Goal: Information Seeking & Learning: Find specific page/section

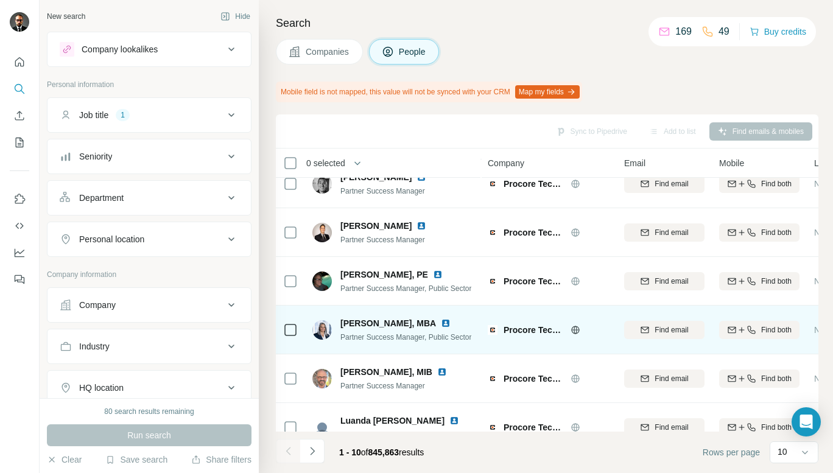
scroll to position [239, 0]
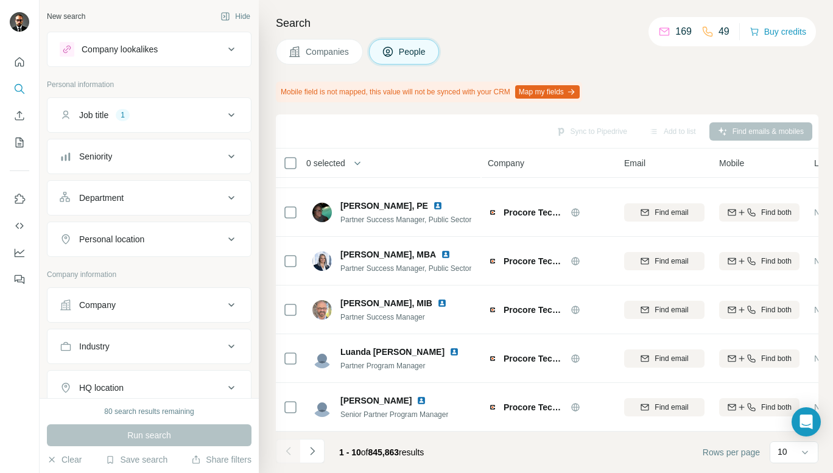
click at [224, 243] on icon at bounding box center [231, 239] width 15 height 15
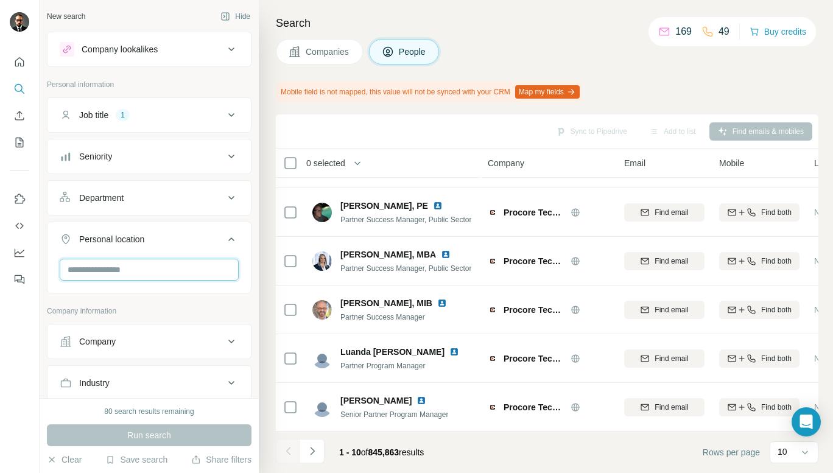
click at [189, 263] on input "text" at bounding box center [149, 270] width 179 height 22
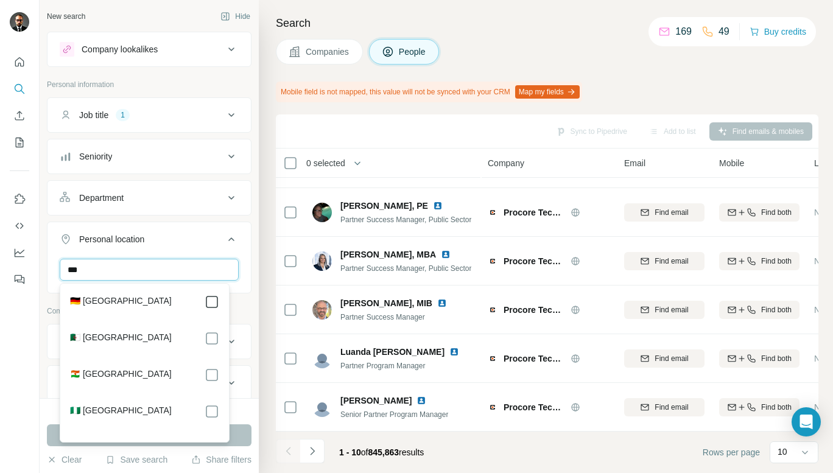
type input "***"
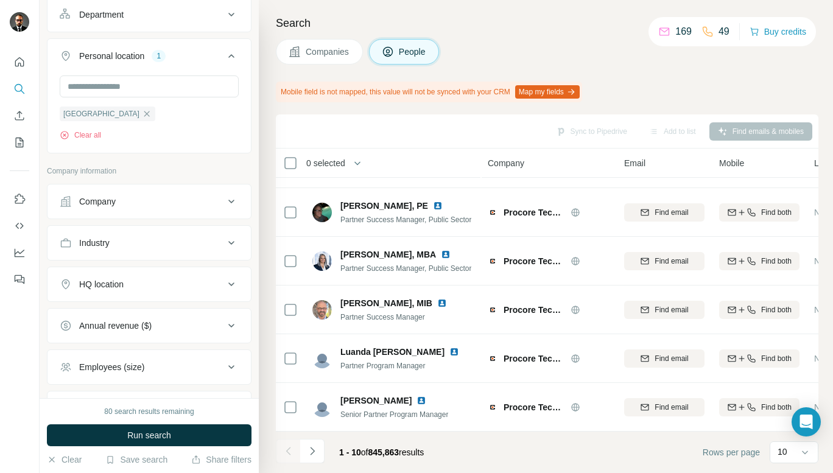
scroll to position [184, 0]
click at [224, 242] on icon at bounding box center [231, 241] width 15 height 15
click at [193, 268] on input at bounding box center [143, 271] width 150 height 13
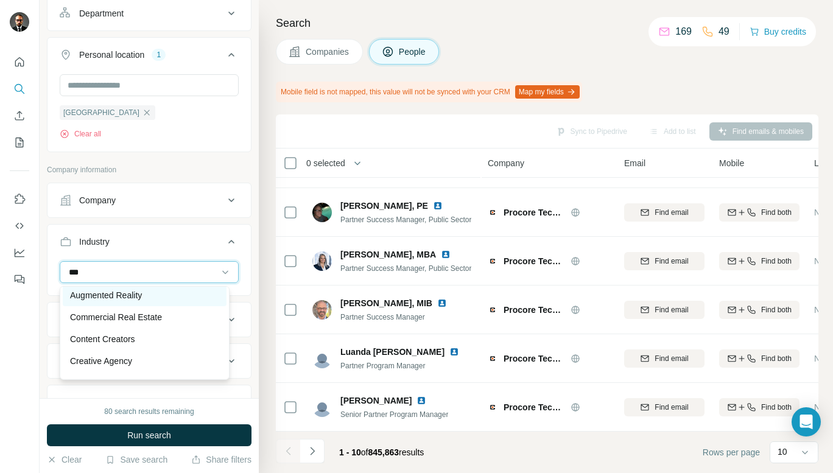
scroll to position [0, 0]
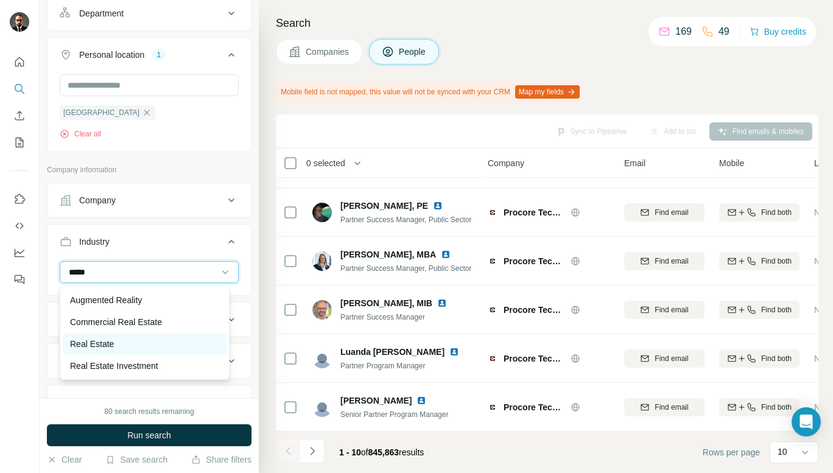
type input "****"
click at [136, 341] on div "Real Estate" at bounding box center [144, 344] width 149 height 12
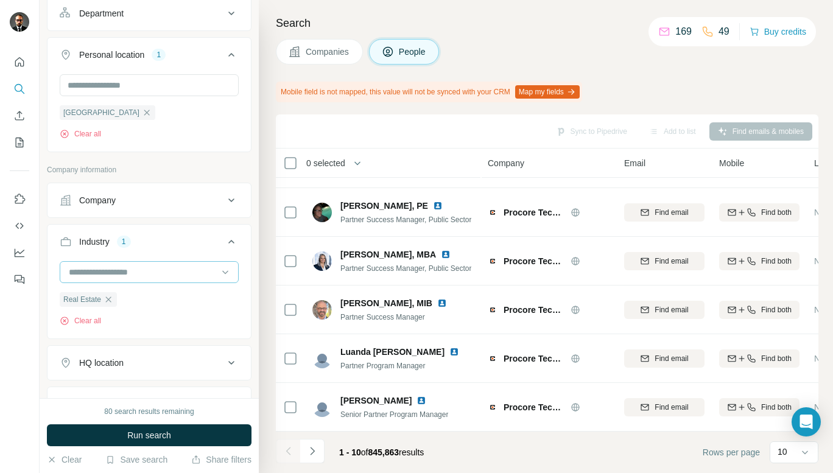
click at [173, 276] on input at bounding box center [143, 271] width 150 height 13
click at [160, 273] on input at bounding box center [143, 271] width 150 height 13
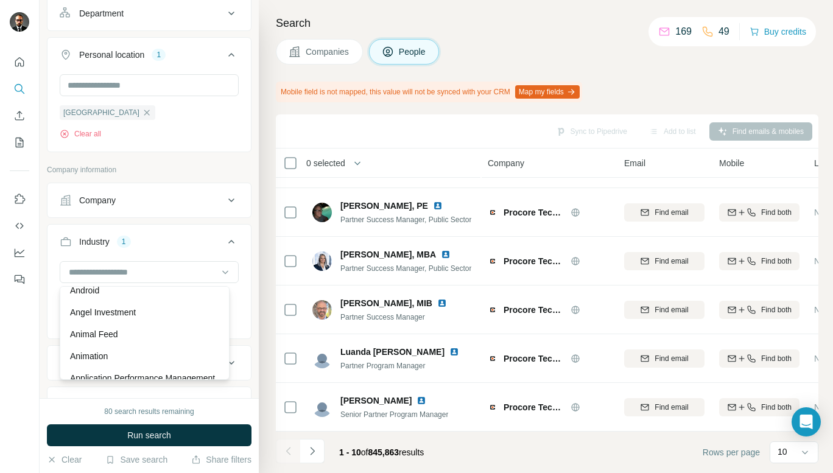
scroll to position [432, 0]
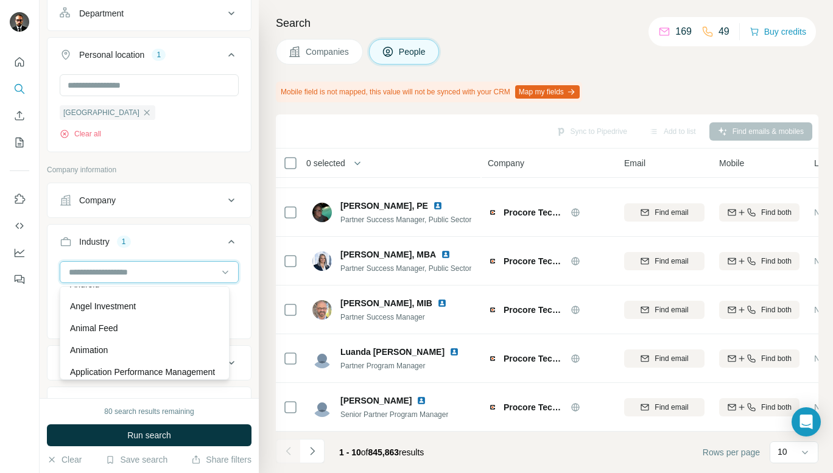
click at [91, 265] on input at bounding box center [143, 271] width 150 height 13
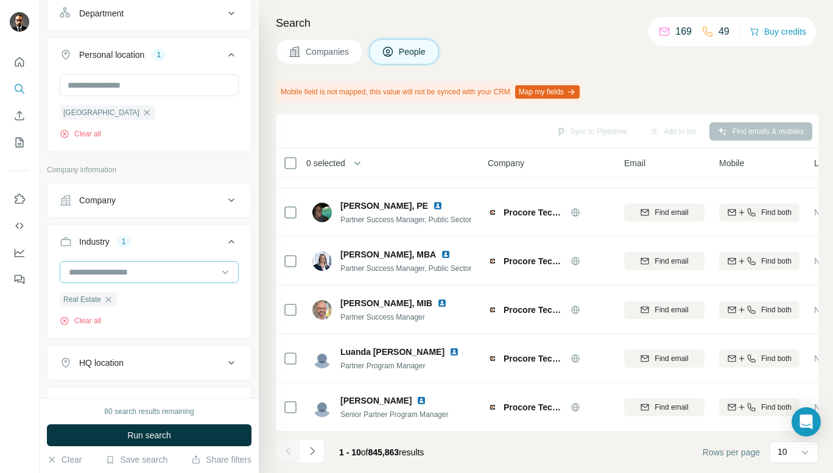
click at [91, 265] on input at bounding box center [143, 271] width 150 height 13
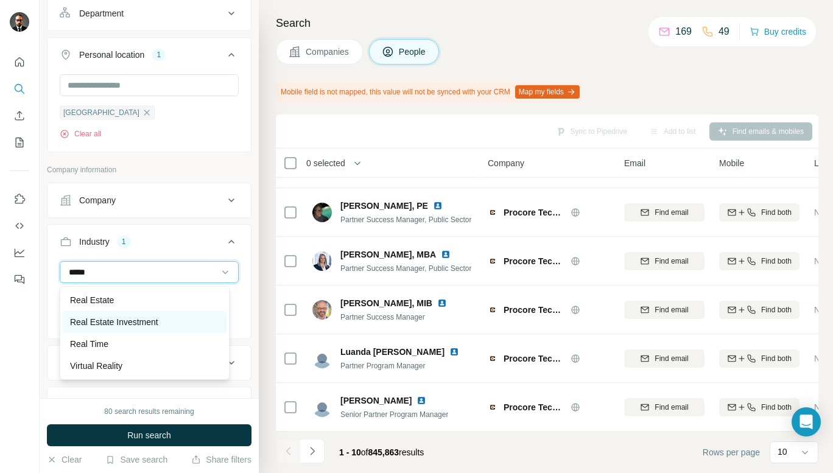
type input "****"
click at [137, 327] on div "Real Estate Investment" at bounding box center [145, 322] width 164 height 22
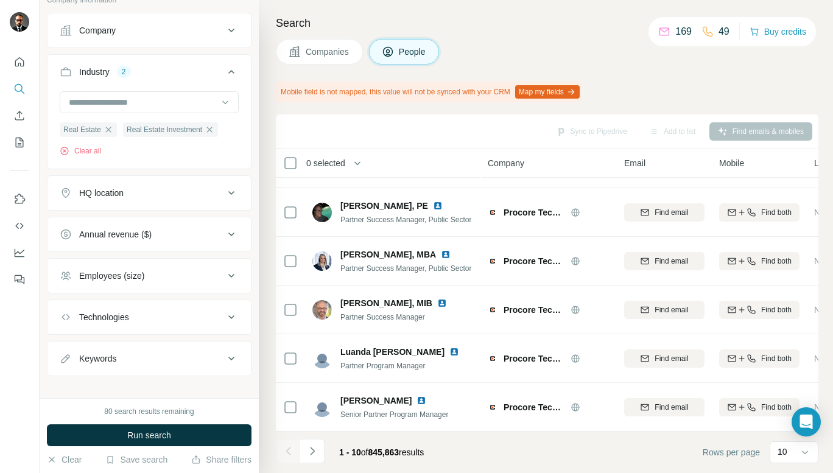
scroll to position [367, 0]
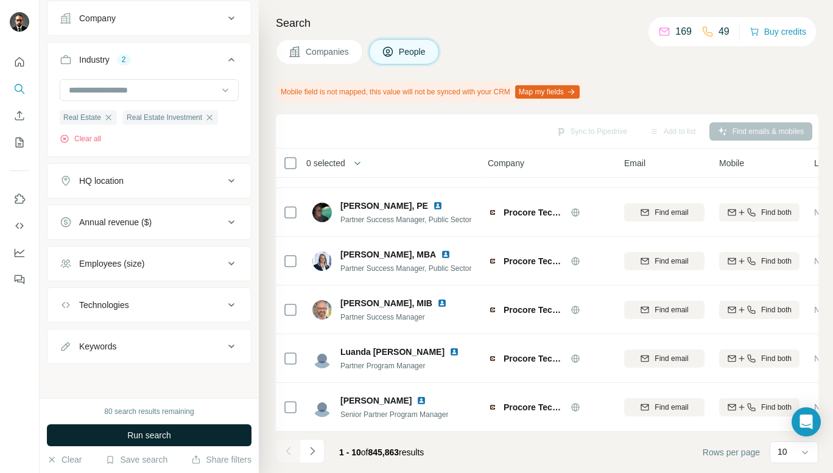
click at [175, 438] on button "Run search" at bounding box center [149, 435] width 205 height 22
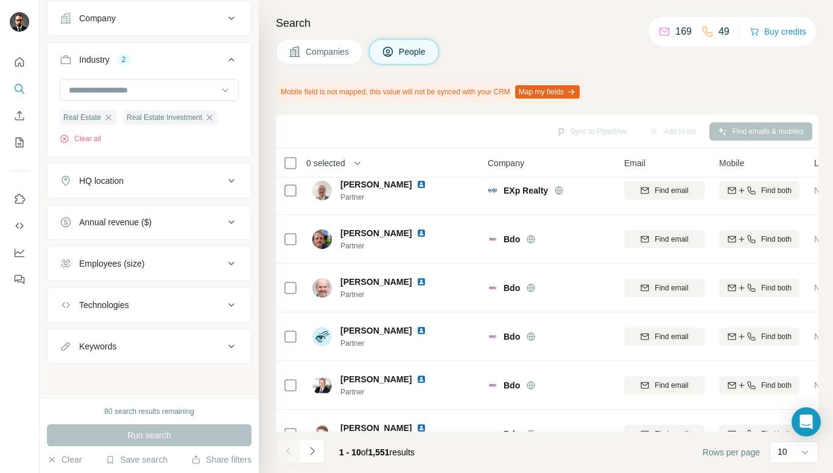
scroll to position [239, 0]
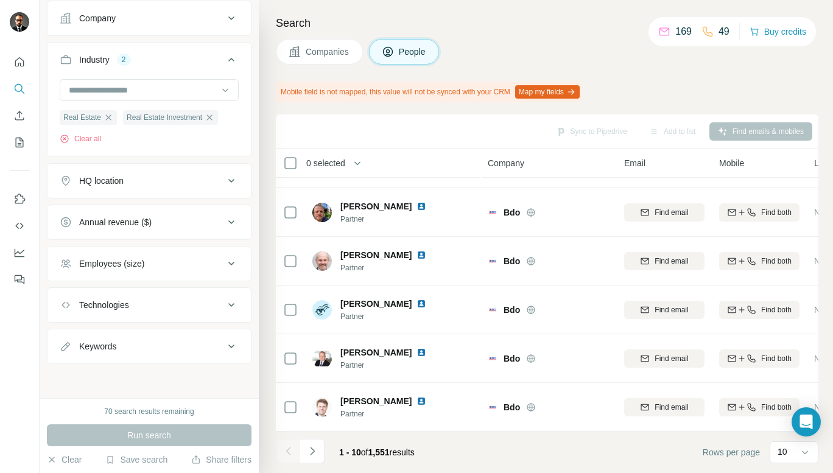
click at [228, 303] on icon at bounding box center [231, 305] width 6 height 4
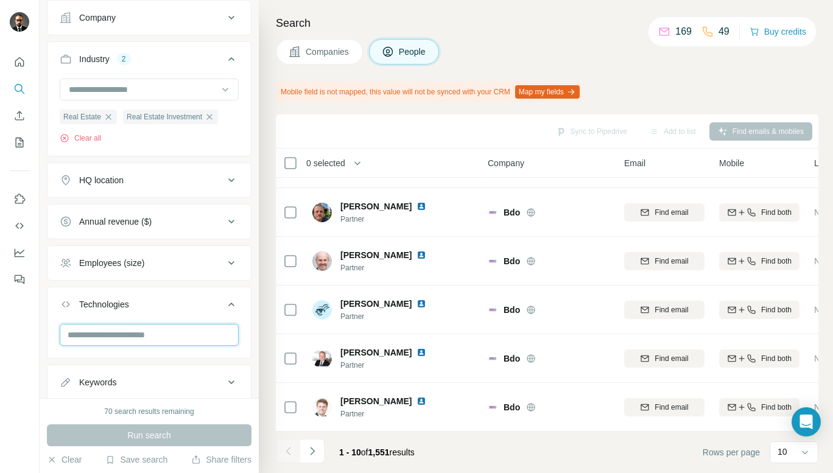
click at [166, 330] on input "text" at bounding box center [149, 335] width 179 height 22
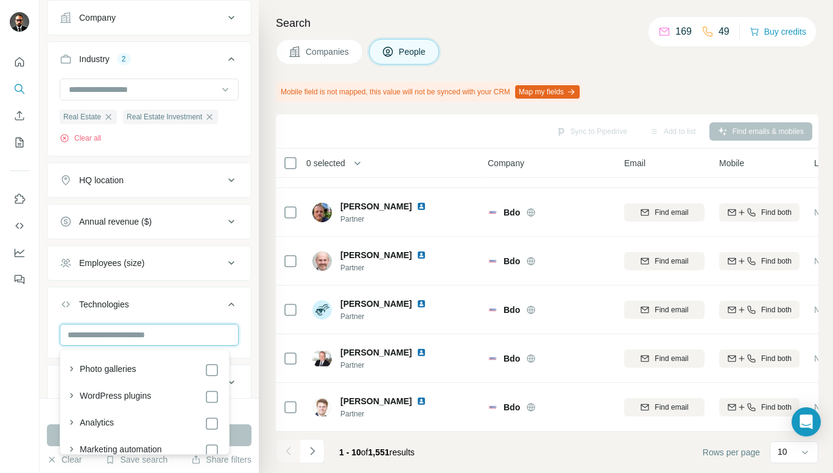
scroll to position [404, 0]
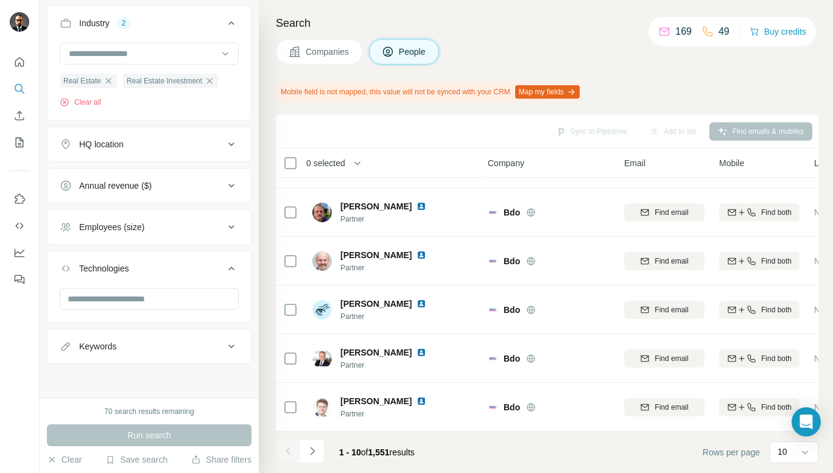
click at [224, 265] on icon at bounding box center [231, 268] width 15 height 15
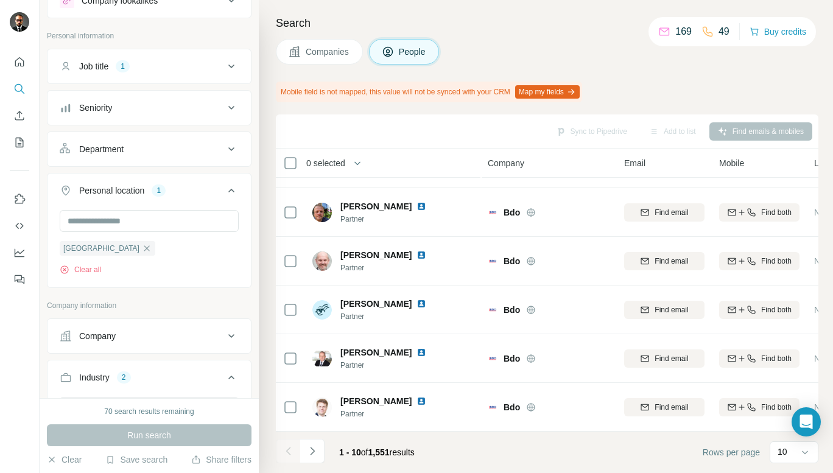
scroll to position [48, 0]
click at [226, 185] on icon at bounding box center [231, 191] width 15 height 15
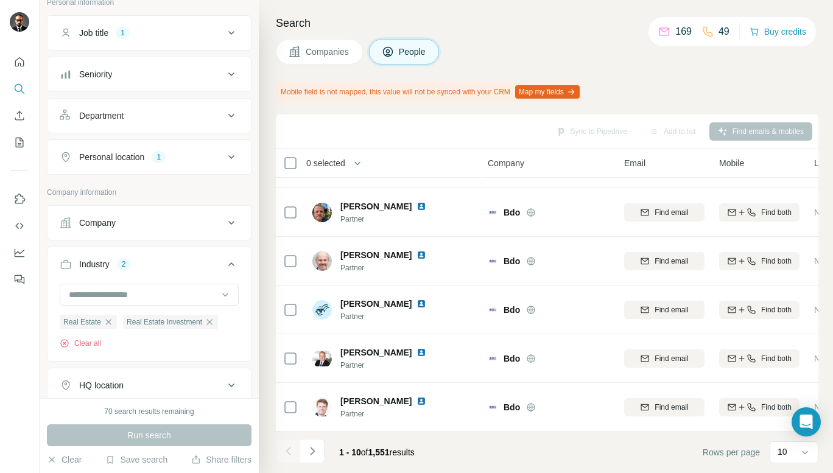
scroll to position [83, 0]
click at [228, 114] on icon at bounding box center [231, 115] width 6 height 4
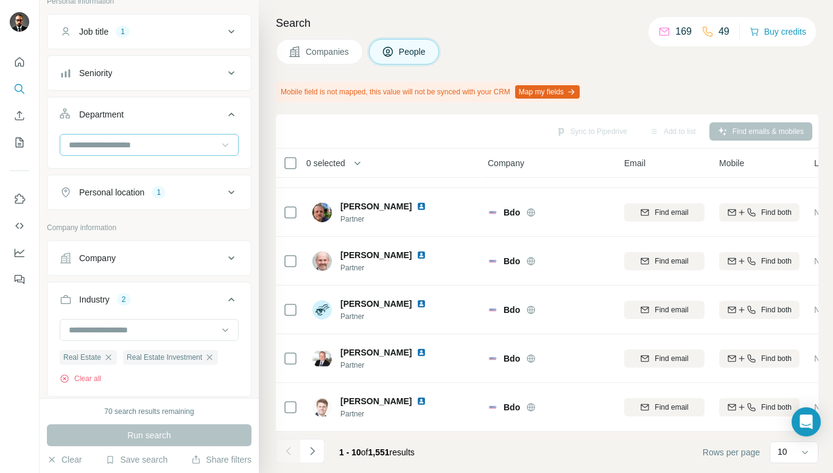
click at [220, 141] on icon at bounding box center [225, 145] width 12 height 12
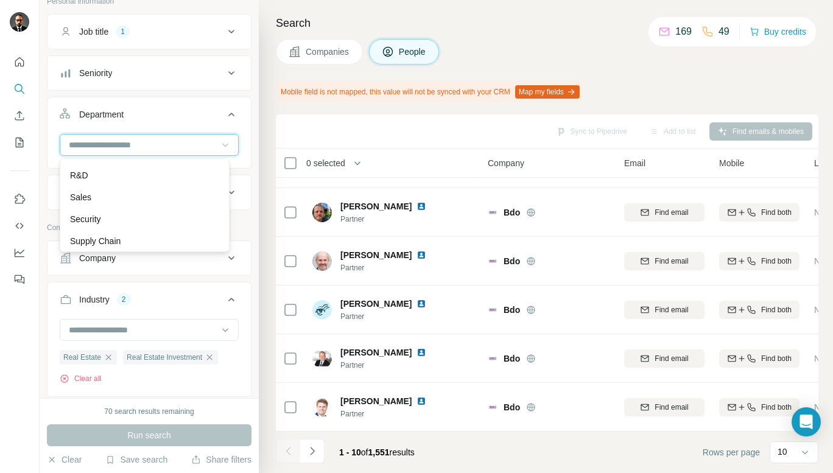
scroll to position [438, 0]
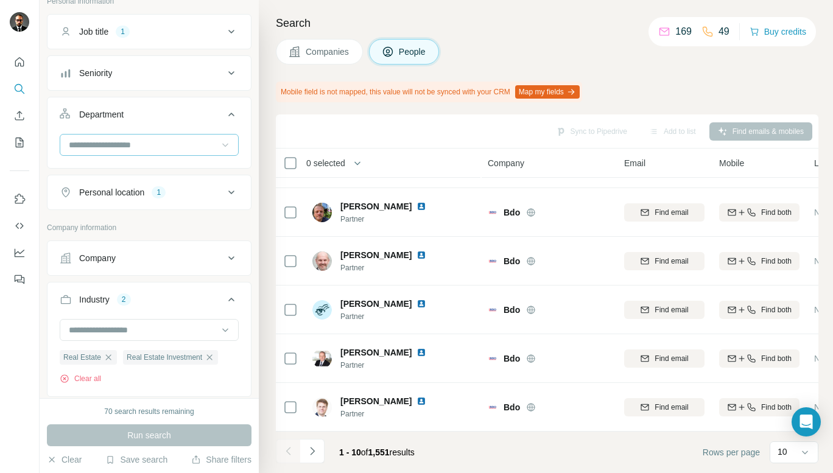
click at [224, 116] on icon at bounding box center [231, 114] width 15 height 15
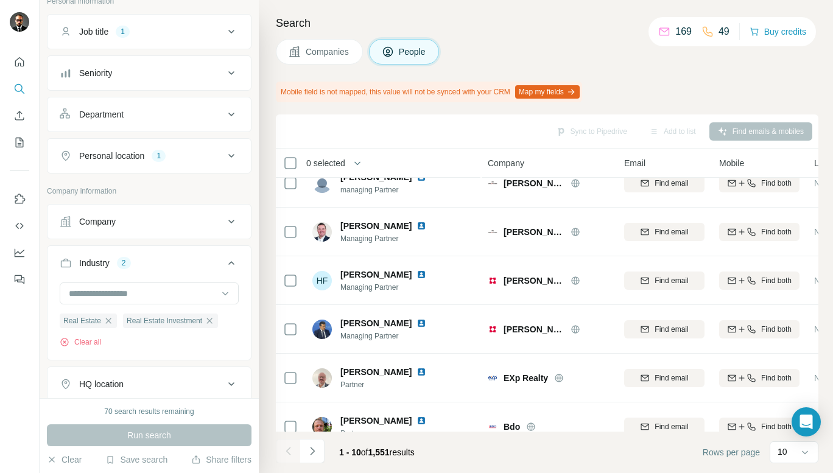
scroll to position [0, 0]
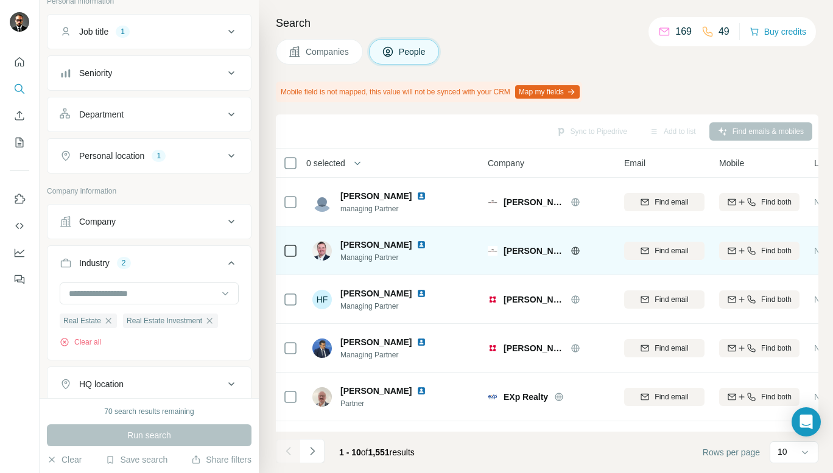
click at [416, 242] on img at bounding box center [421, 245] width 10 height 10
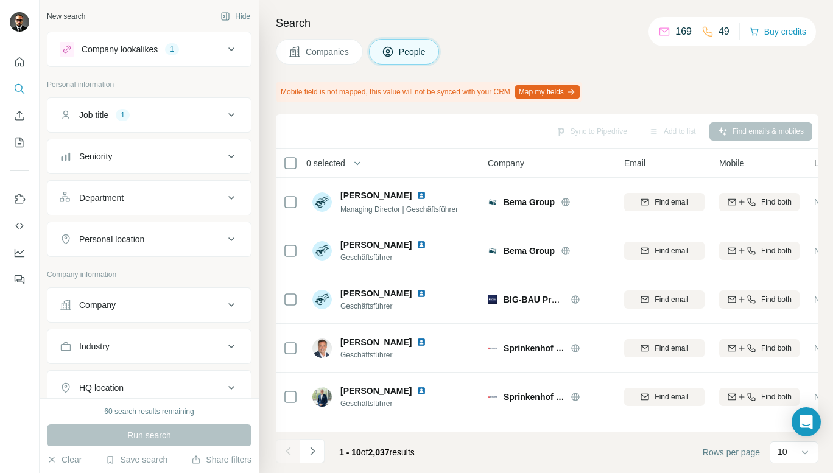
click at [224, 113] on icon at bounding box center [231, 115] width 15 height 15
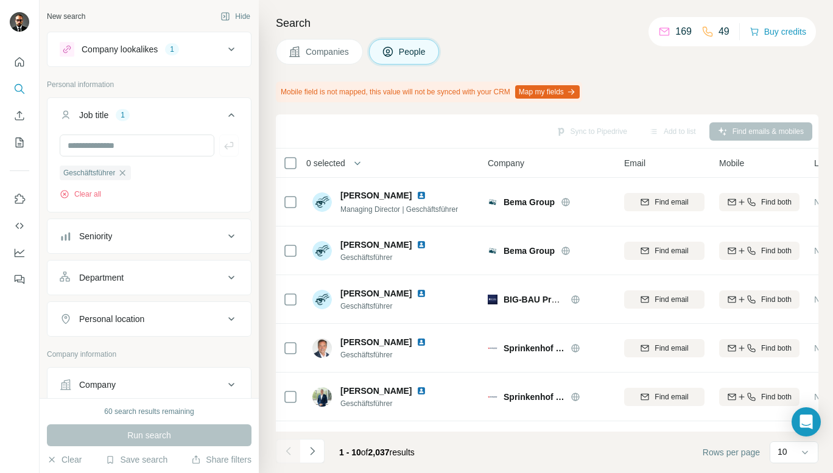
click at [224, 113] on icon at bounding box center [231, 115] width 15 height 15
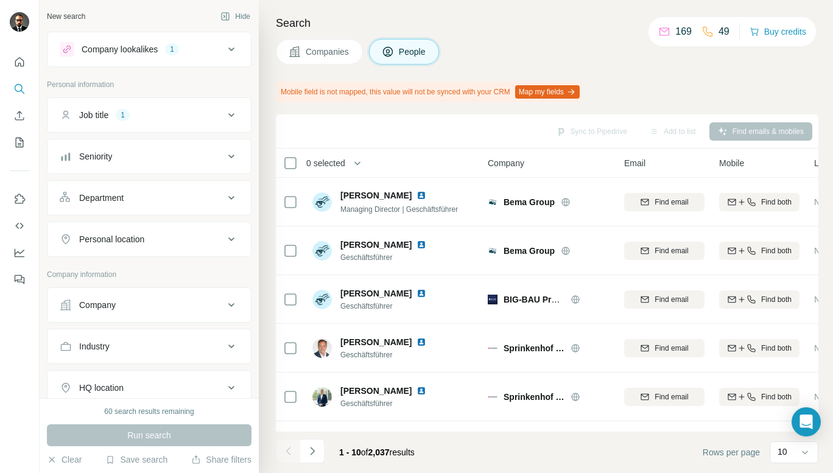
click at [228, 240] on icon at bounding box center [231, 239] width 6 height 4
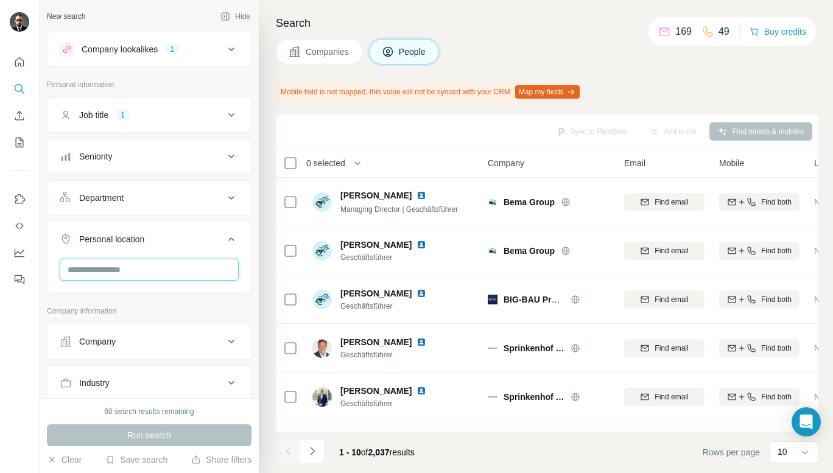
click at [173, 271] on input "text" at bounding box center [149, 270] width 179 height 22
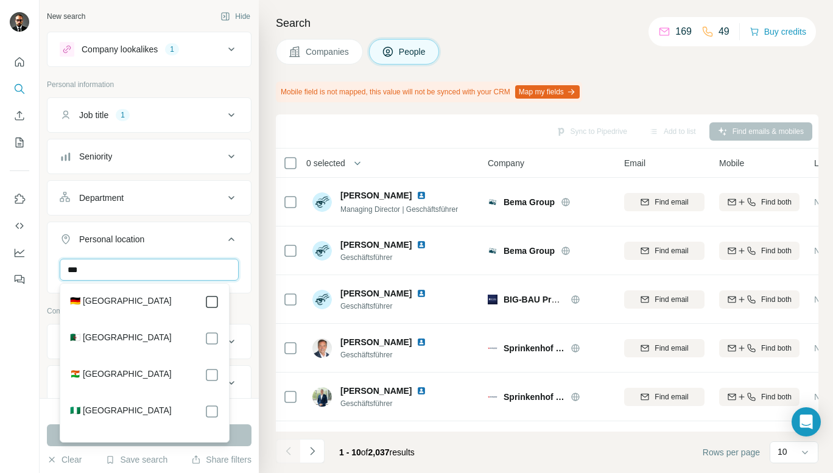
type input "***"
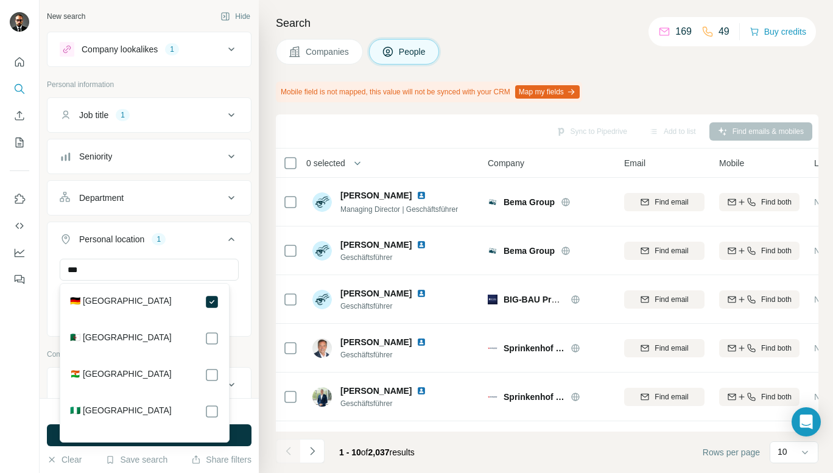
click at [244, 237] on div "New search Hide Company lookalikes 1 Personal information Job title 1 Seniority…" at bounding box center [149, 199] width 219 height 398
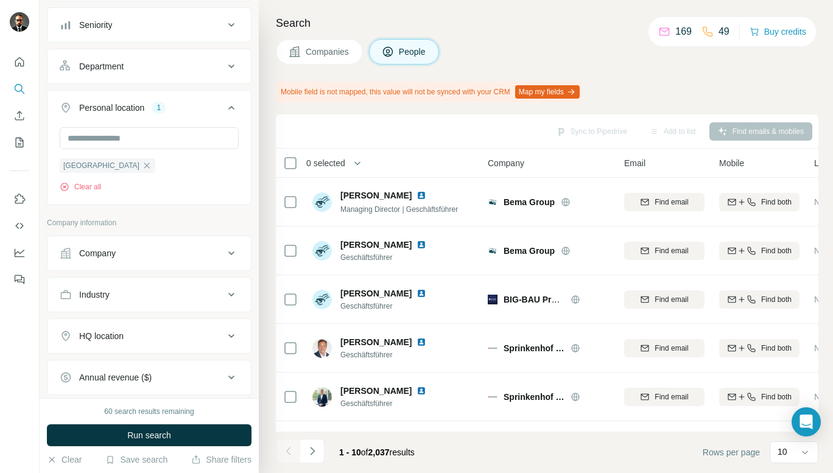
scroll to position [135, 0]
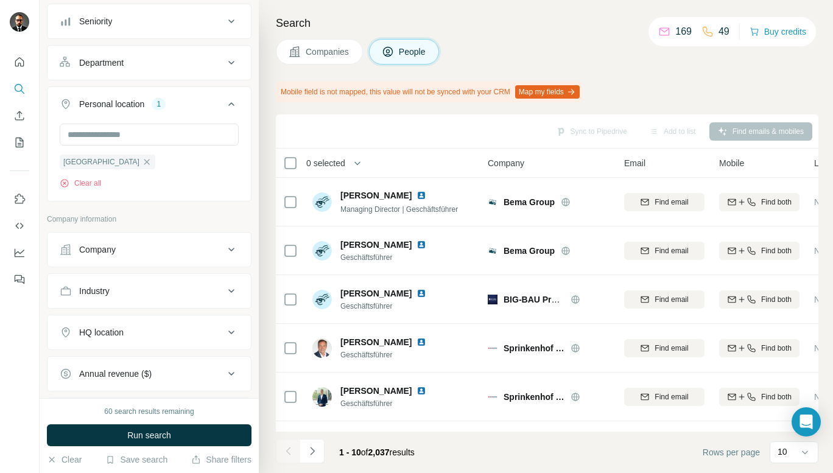
click at [224, 290] on icon at bounding box center [231, 291] width 15 height 15
click at [162, 315] on input at bounding box center [143, 321] width 150 height 13
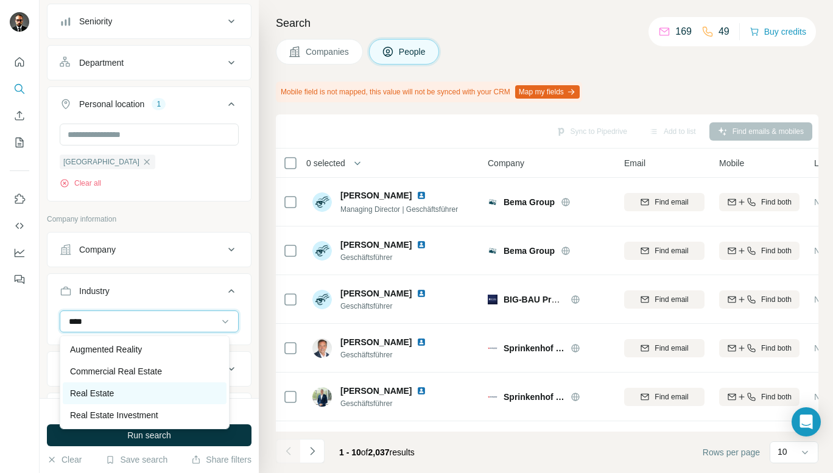
type input "****"
click at [139, 388] on div "Real Estate" at bounding box center [144, 393] width 149 height 12
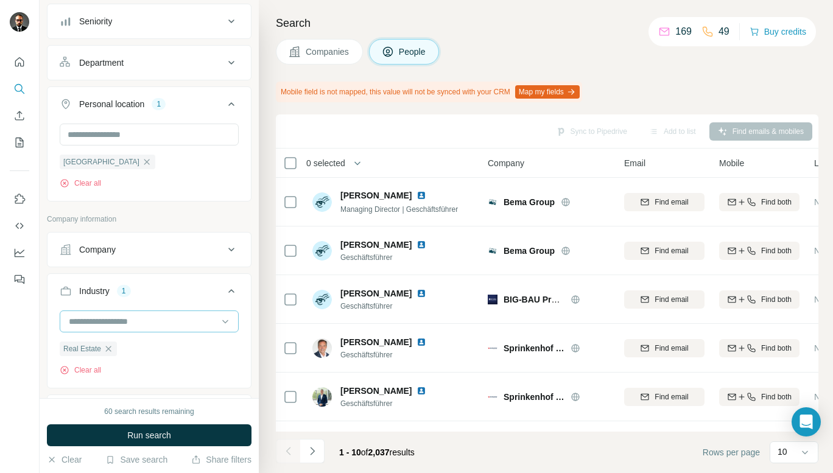
click at [187, 323] on input at bounding box center [143, 321] width 150 height 13
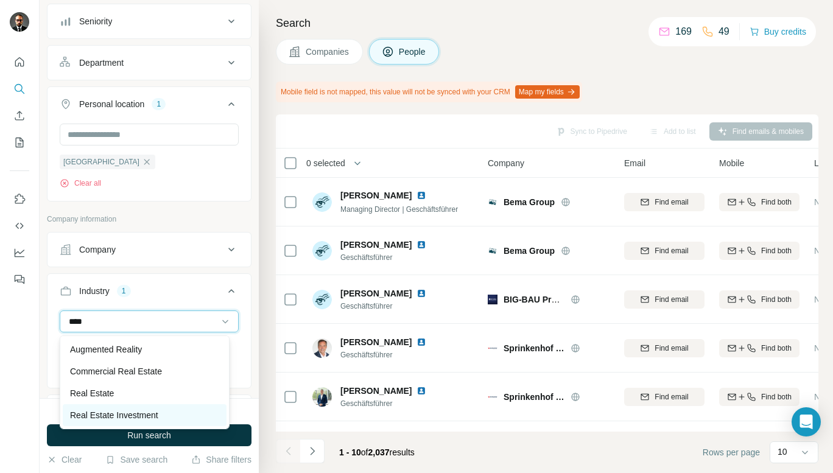
type input "****"
click at [165, 409] on div "Real Estate Investment" at bounding box center [144, 415] width 149 height 12
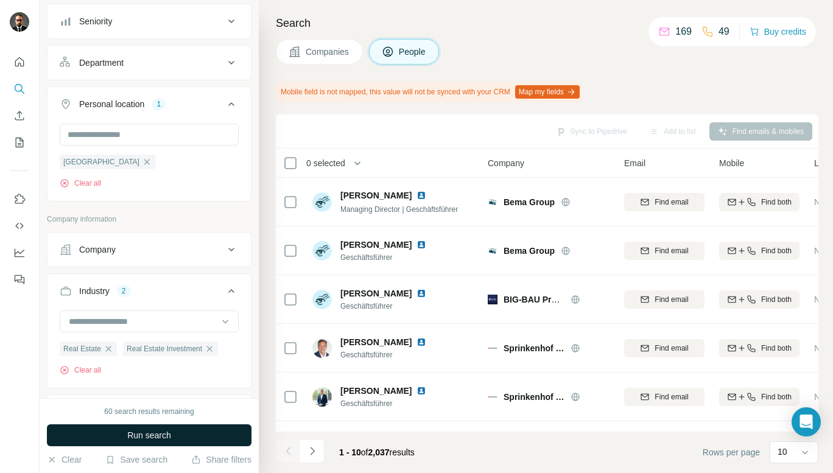
click at [183, 428] on button "Run search" at bounding box center [149, 435] width 205 height 22
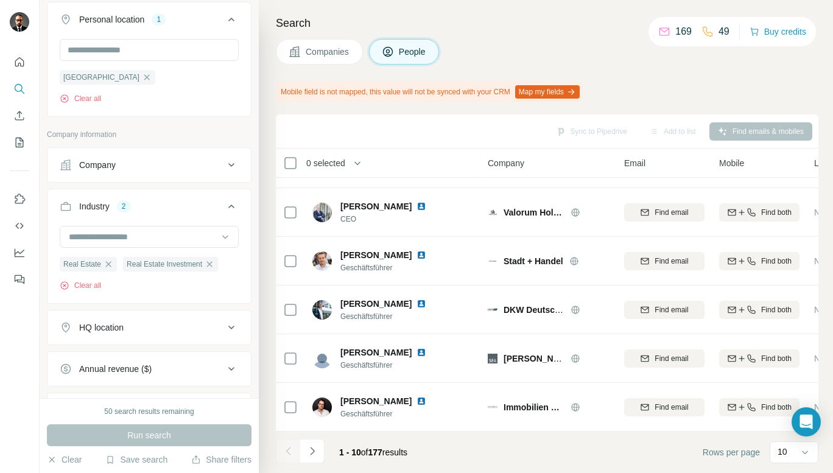
scroll to position [239, 0]
click at [310, 453] on icon "Navigate to next page" at bounding box center [312, 451] width 12 height 12
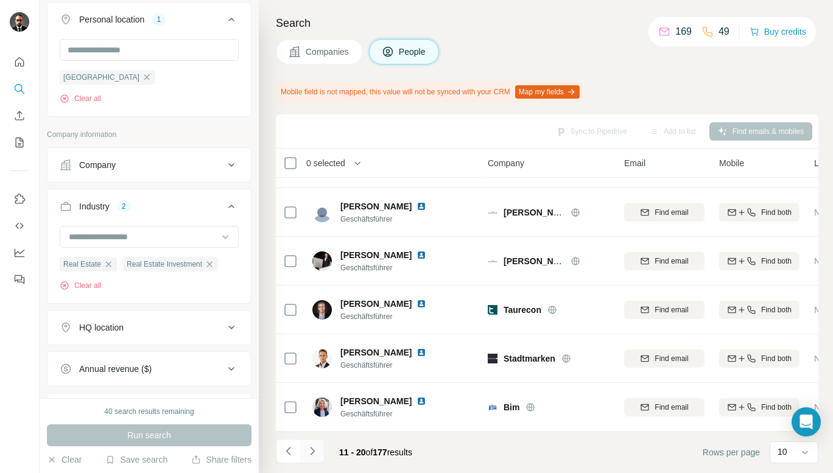
click at [312, 448] on icon "Navigate to next page" at bounding box center [312, 451] width 12 height 12
click at [290, 447] on icon "Navigate to previous page" at bounding box center [288, 451] width 12 height 12
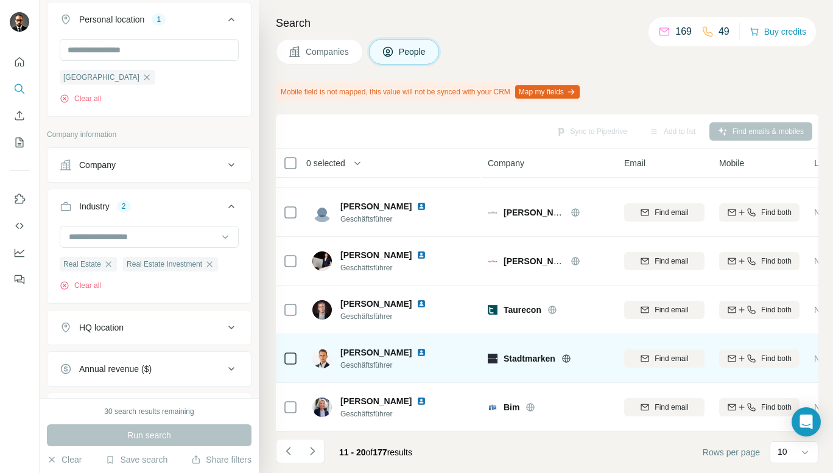
click at [416, 348] on img at bounding box center [421, 353] width 10 height 10
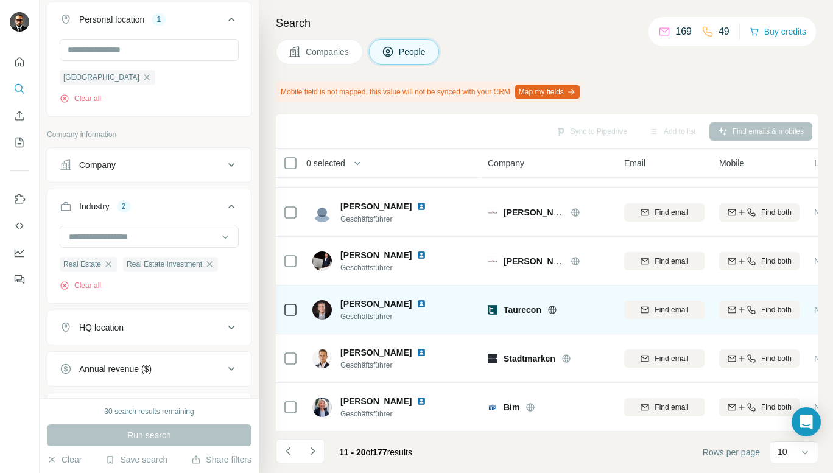
click at [426, 299] on img at bounding box center [421, 304] width 10 height 10
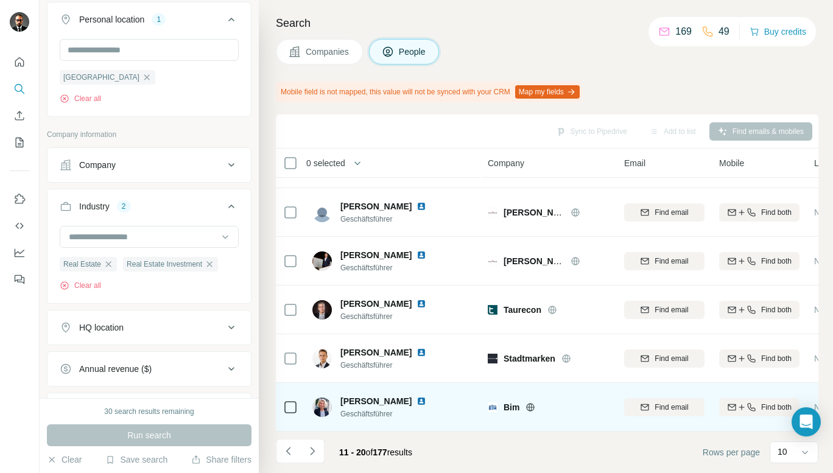
click at [416, 396] on img at bounding box center [421, 401] width 10 height 10
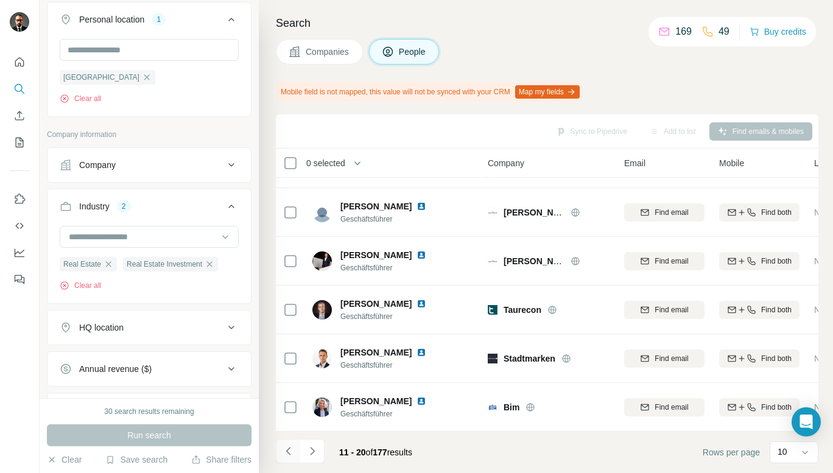
click at [289, 448] on icon "Navigate to previous page" at bounding box center [287, 451] width 4 height 8
